Goal: Information Seeking & Learning: Learn about a topic

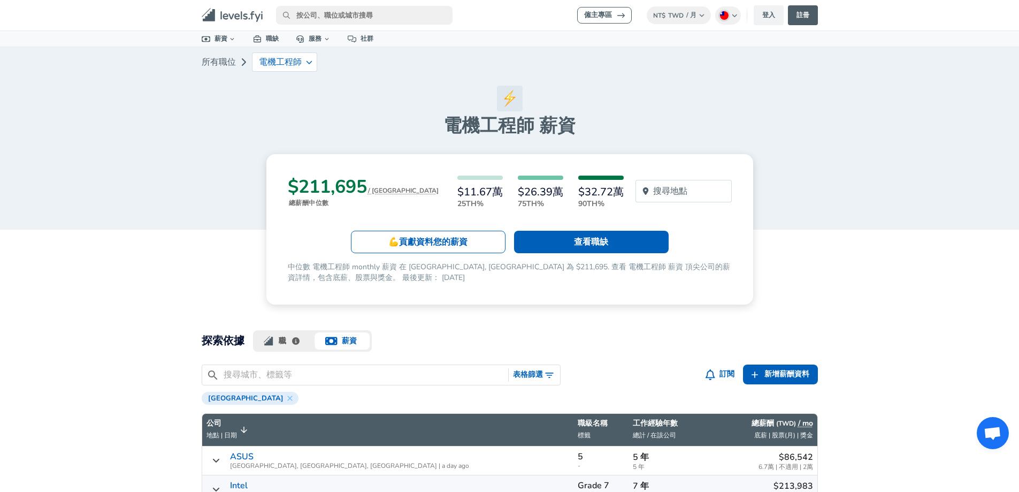
click at [234, 61] on link "所有職位" at bounding box center [219, 61] width 34 height 21
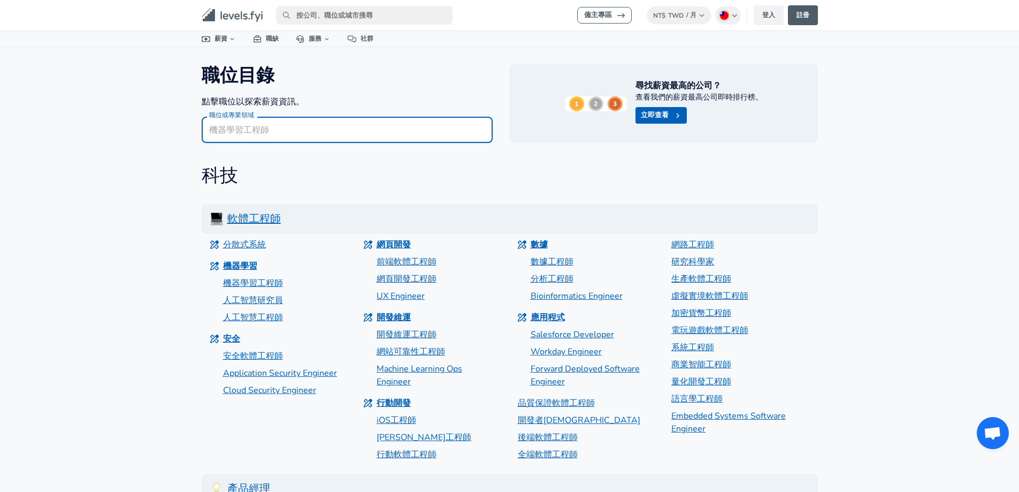
click at [370, 139] on input "職位或專業領域" at bounding box center [347, 130] width 291 height 26
type input "P"
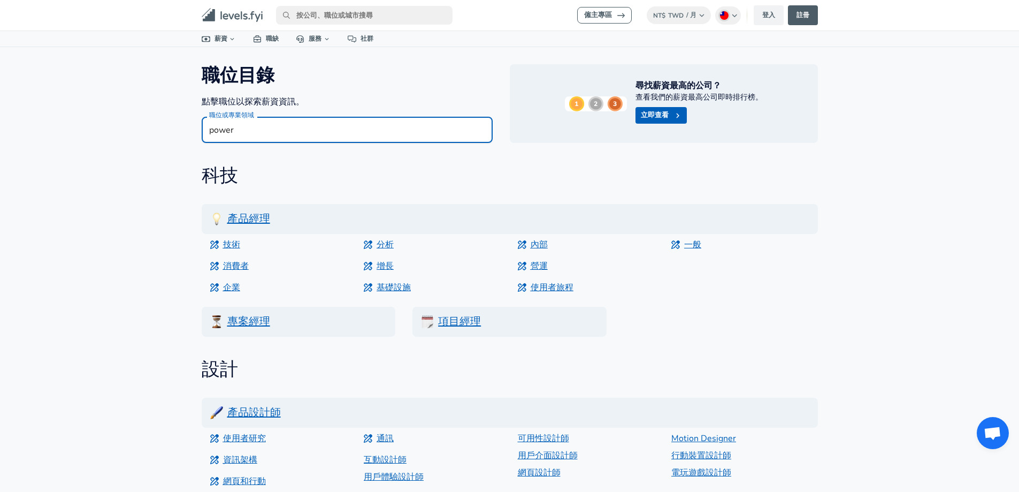
click at [403, 163] on div "科技" at bounding box center [502, 173] width 634 height 27
click at [328, 132] on input "power" at bounding box center [347, 130] width 291 height 26
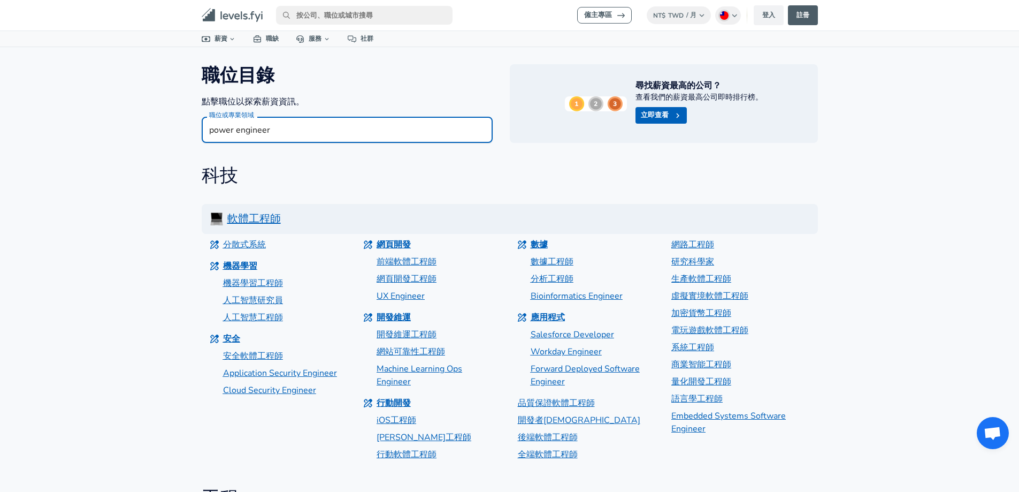
type input "power engineer"
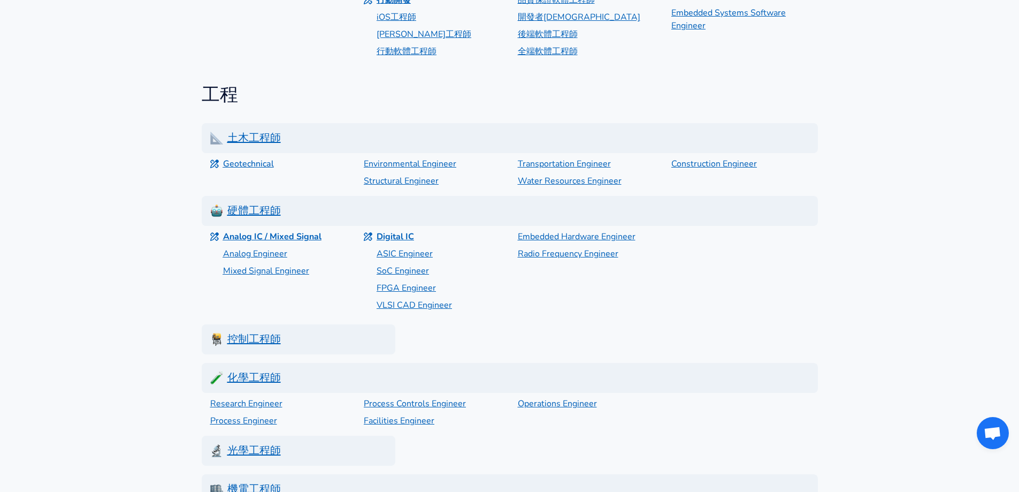
scroll to position [535, 0]
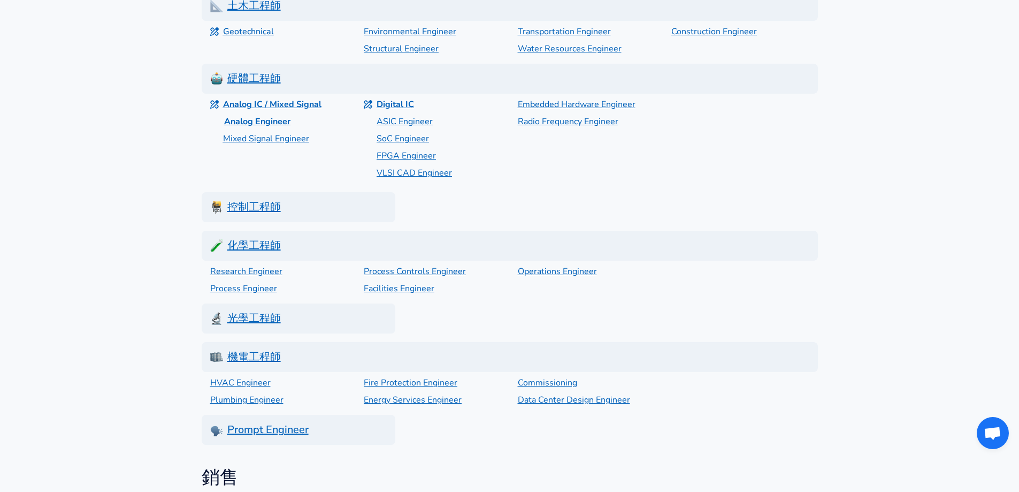
click at [241, 125] on p "Analog Engineer" at bounding box center [257, 121] width 66 height 13
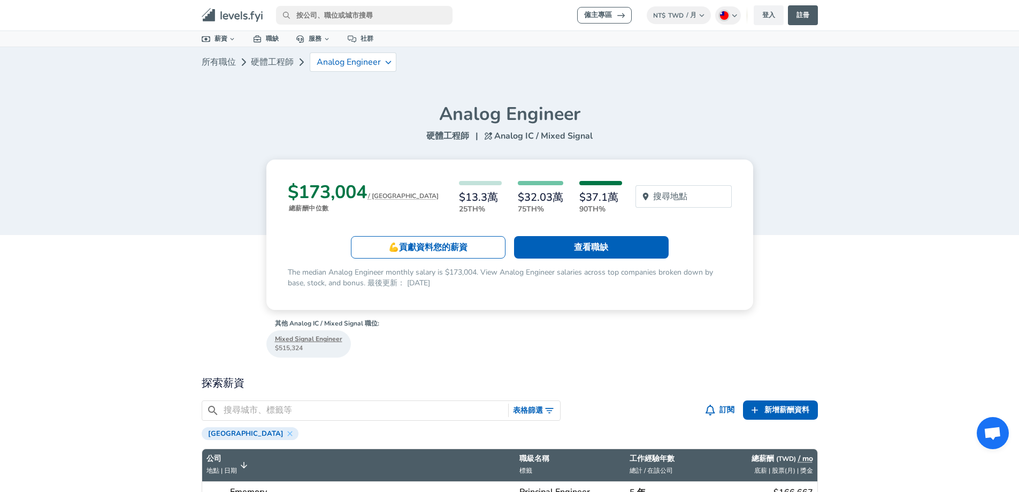
click at [276, 66] on link "硬體工程師" at bounding box center [272, 61] width 43 height 21
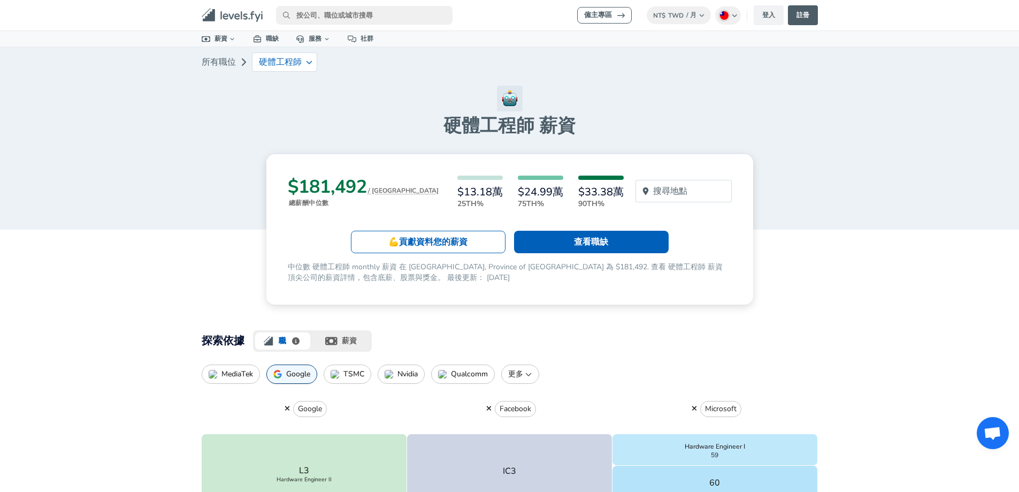
click at [215, 62] on link "所有職位" at bounding box center [219, 61] width 34 height 21
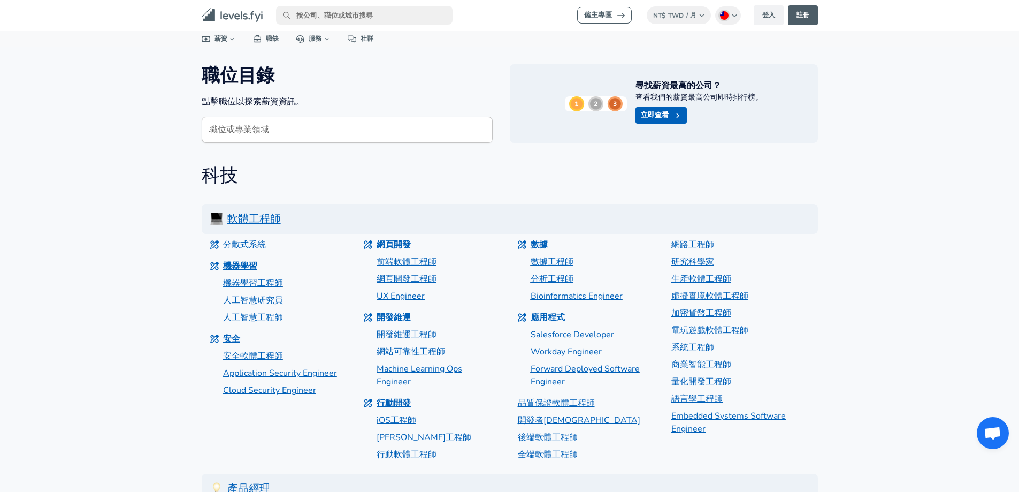
click at [278, 136] on input "職位或專業領域" at bounding box center [347, 130] width 291 height 26
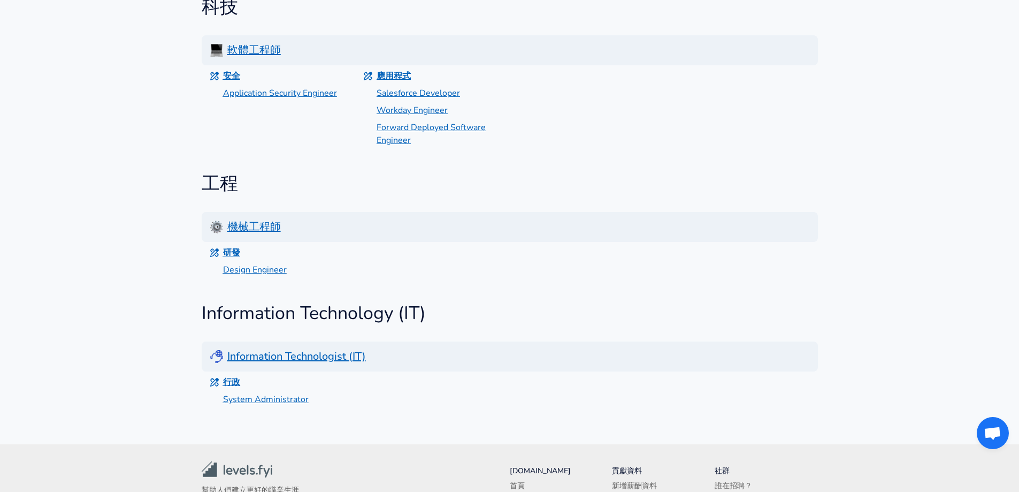
scroll to position [168, 0]
type input "application"
click at [261, 268] on p "Design Engineer" at bounding box center [256, 270] width 65 height 13
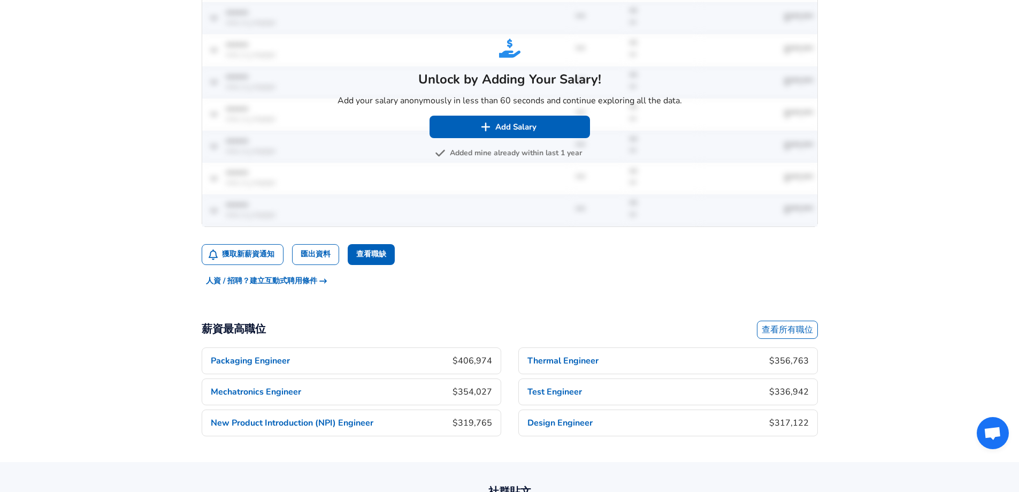
scroll to position [589, 0]
